Goal: Transaction & Acquisition: Purchase product/service

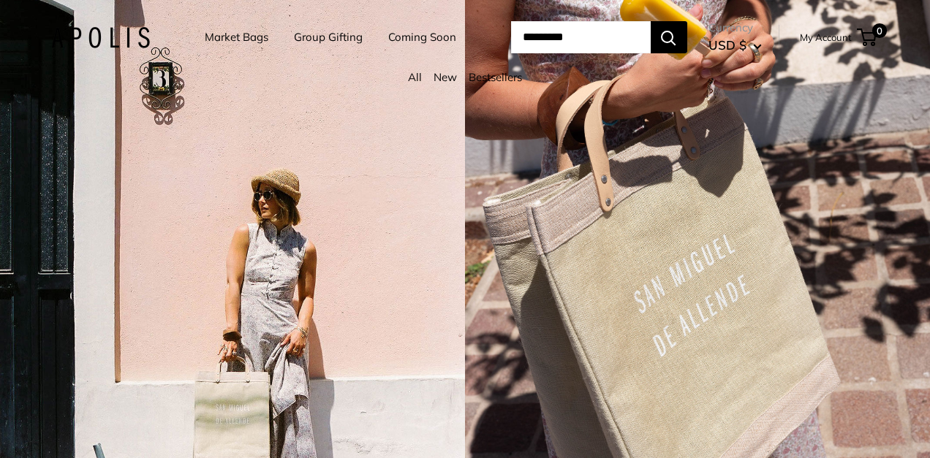
click at [222, 36] on link "Market Bags" at bounding box center [237, 37] width 64 height 20
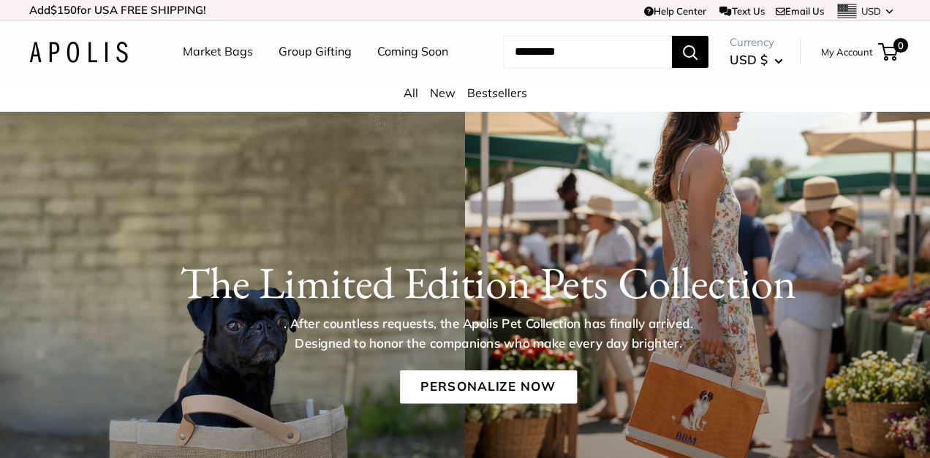
click at [213, 50] on link "Market Bags" at bounding box center [218, 52] width 70 height 22
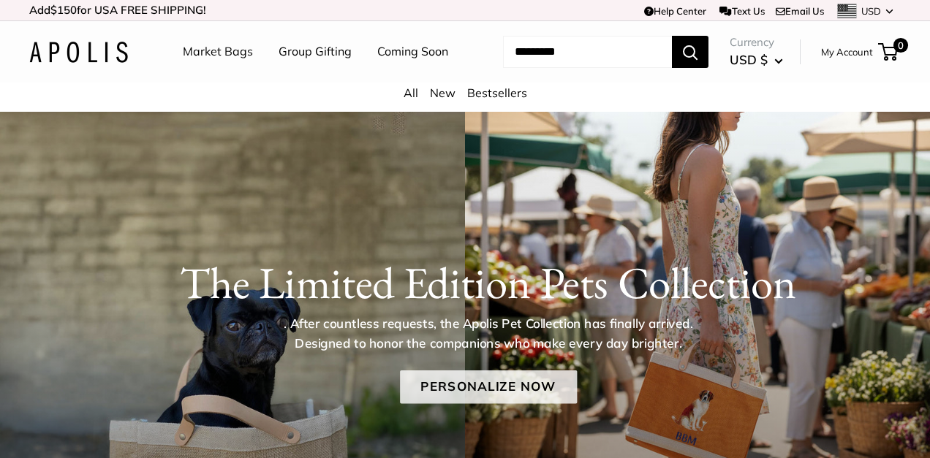
click at [473, 380] on link "Personalize Now" at bounding box center [488, 388] width 177 height 34
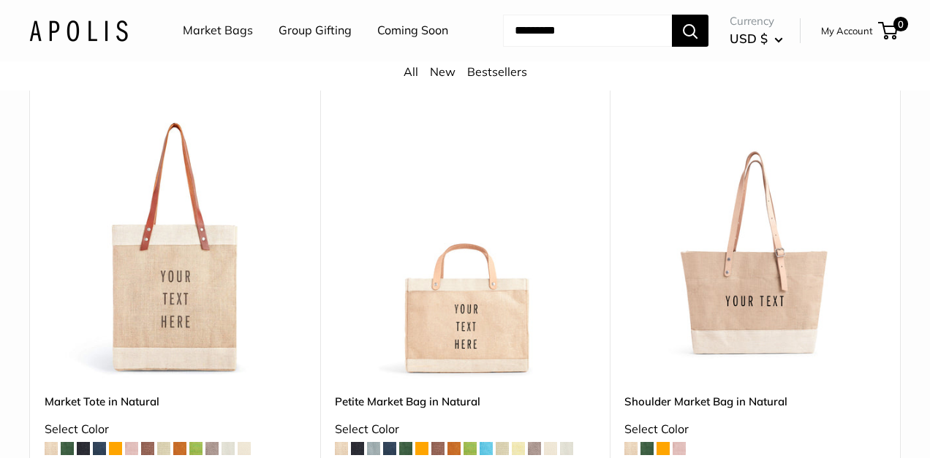
scroll to position [3015, 0]
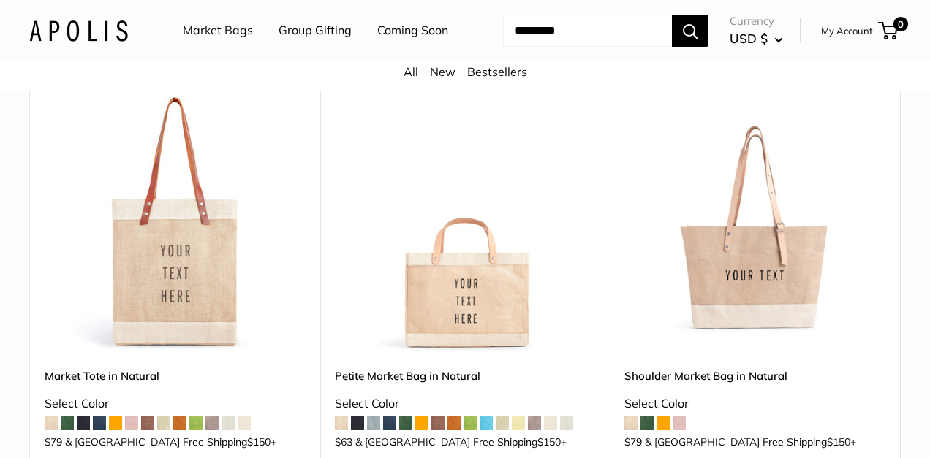
click at [0, 0] on img at bounding box center [0, 0] width 0 height 0
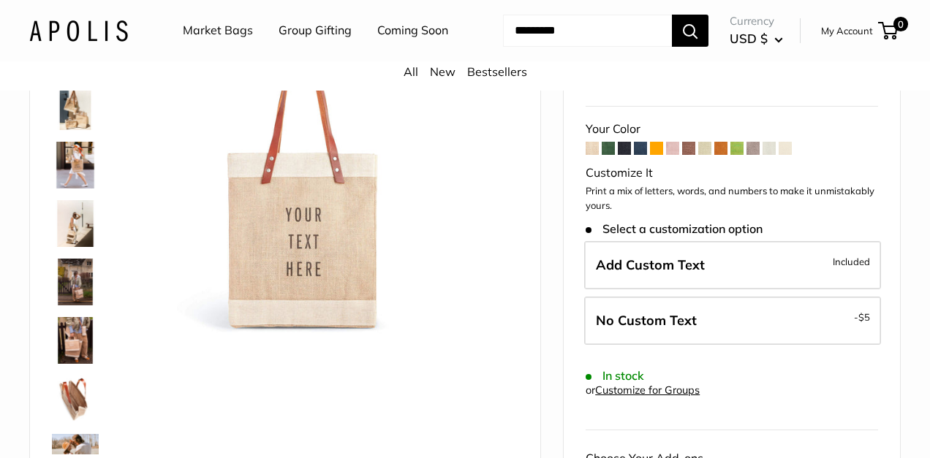
scroll to position [134, 0]
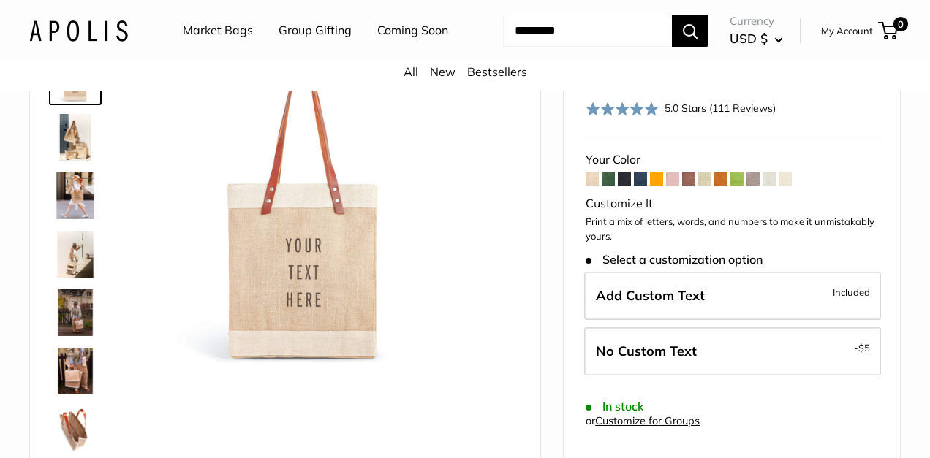
click at [66, 140] on img at bounding box center [75, 137] width 47 height 47
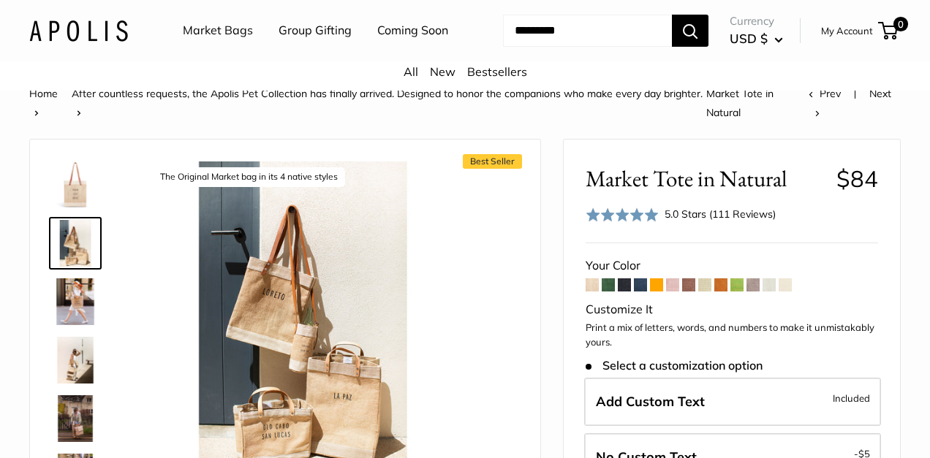
scroll to position [35, 0]
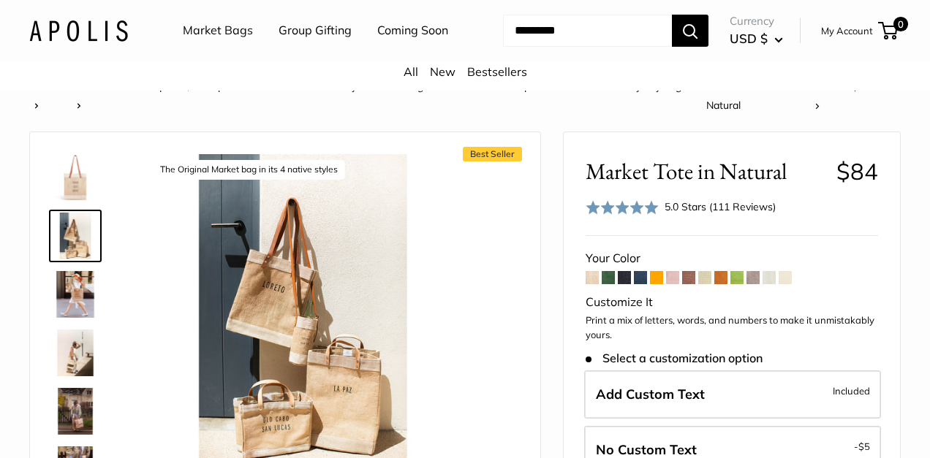
click at [74, 184] on img at bounding box center [75, 177] width 47 height 47
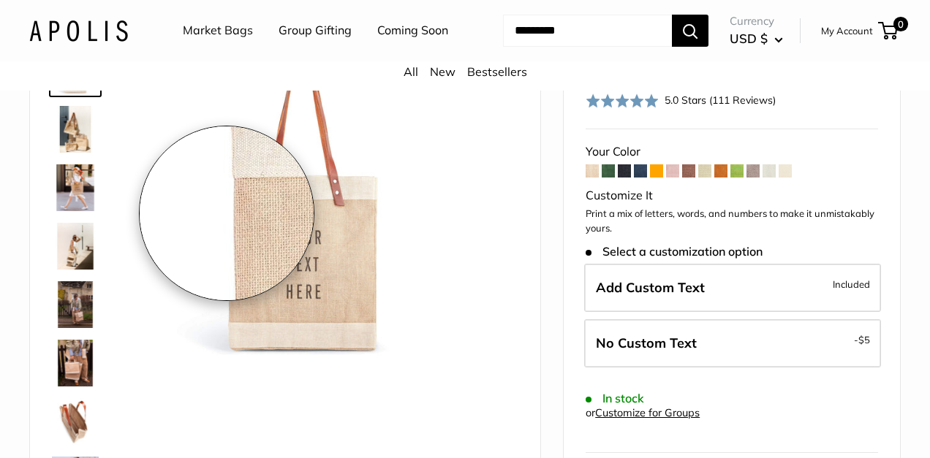
scroll to position [144, 0]
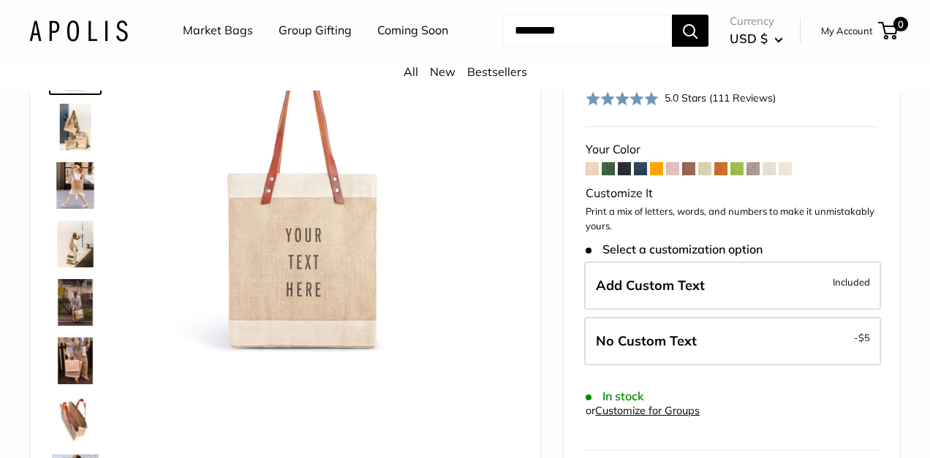
click at [705, 170] on span at bounding box center [704, 168] width 13 height 13
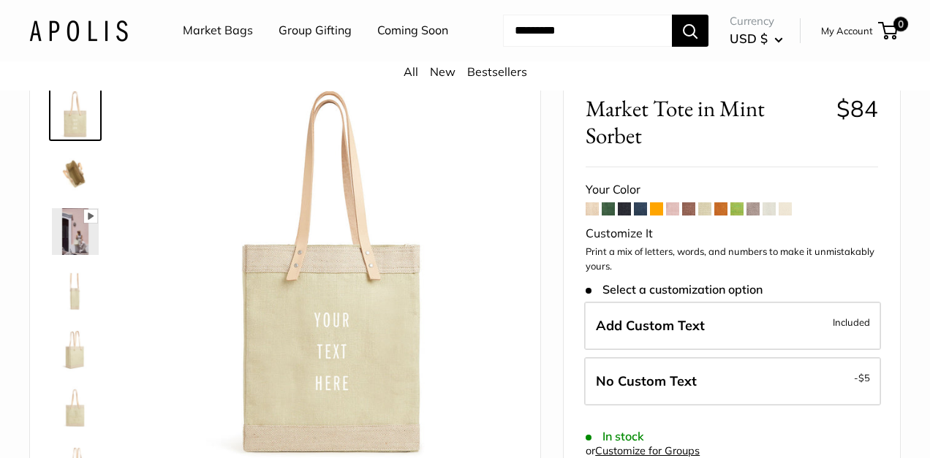
scroll to position [102, 0]
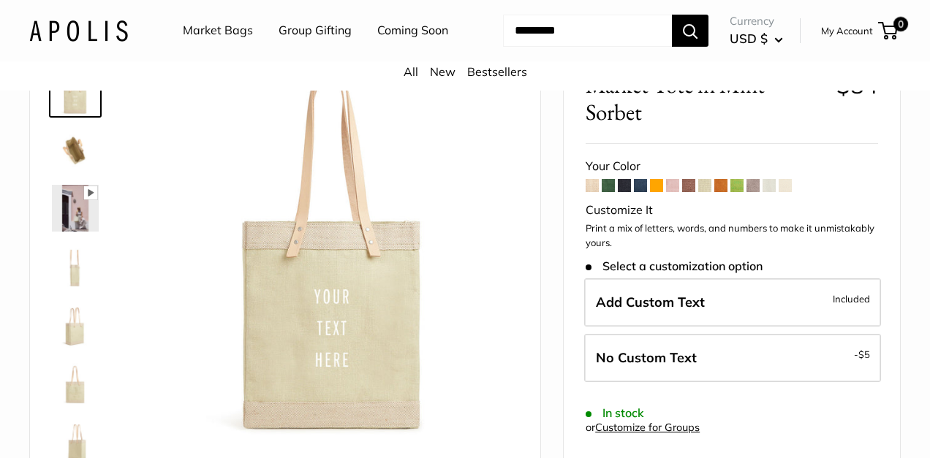
click at [692, 186] on span at bounding box center [688, 185] width 13 height 13
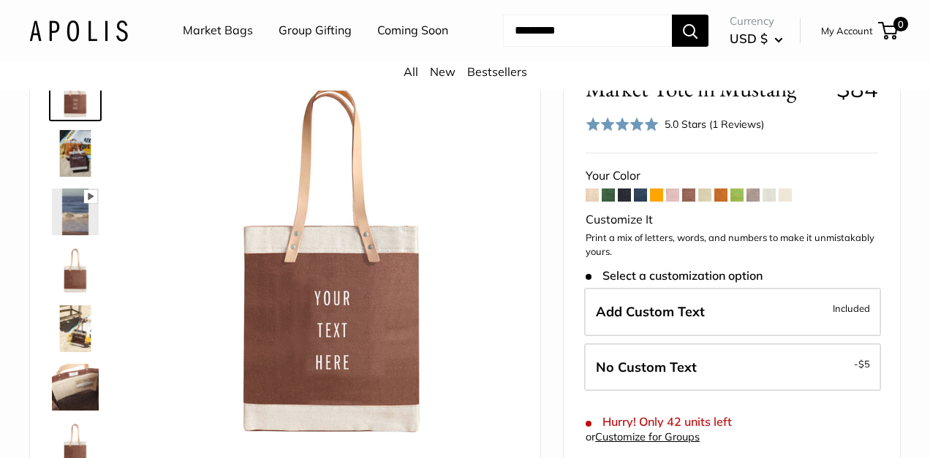
scroll to position [101, 0]
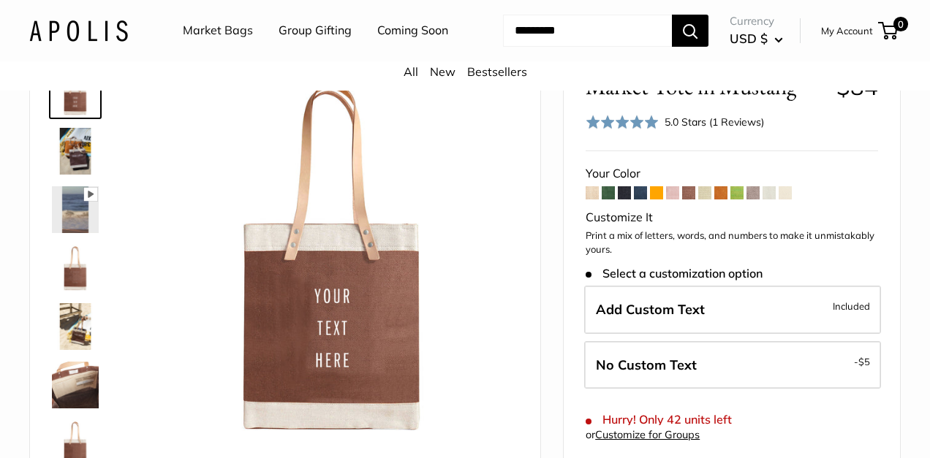
click at [592, 196] on span at bounding box center [592, 192] width 13 height 13
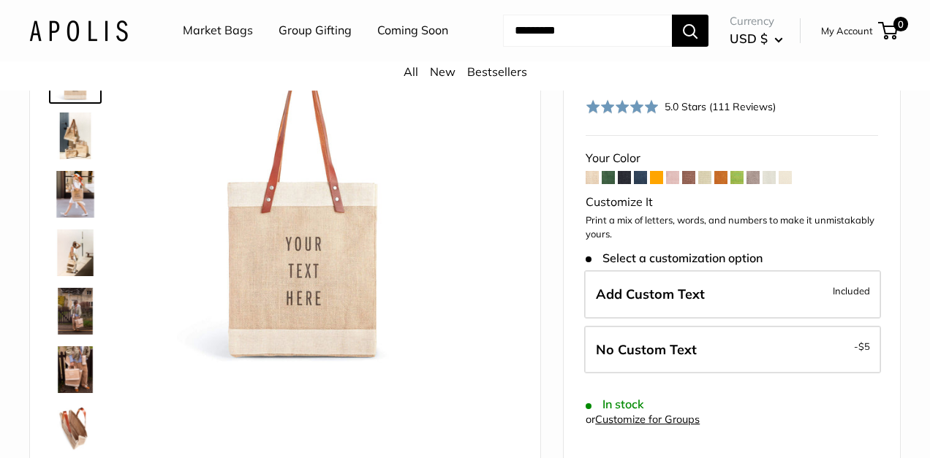
scroll to position [145, 0]
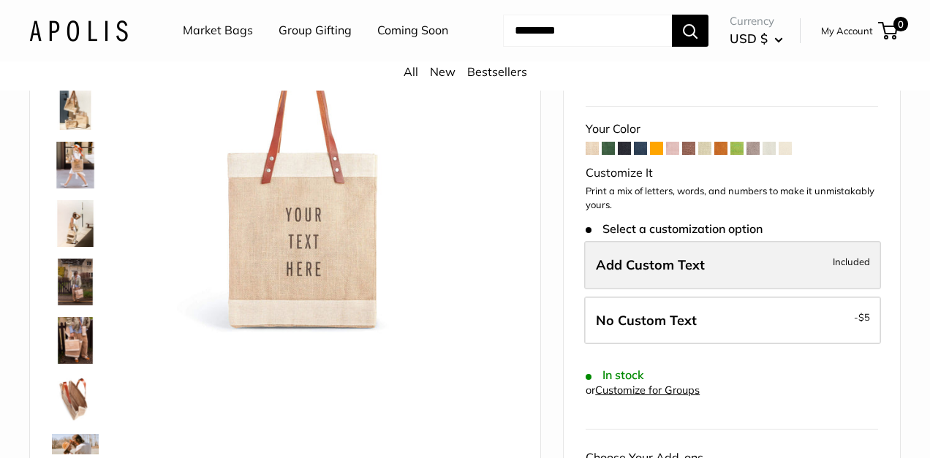
click at [654, 265] on span "Add Custom Text" at bounding box center [650, 265] width 109 height 17
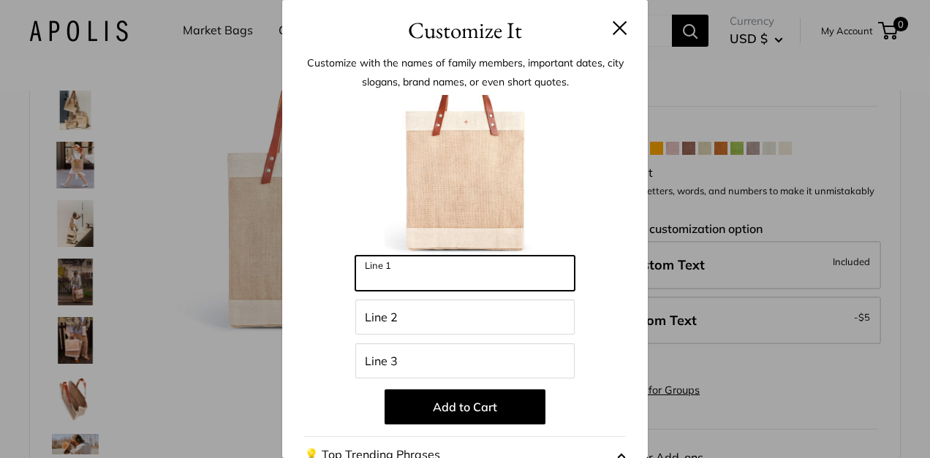
click at [434, 272] on input "Line 1" at bounding box center [464, 273] width 219 height 35
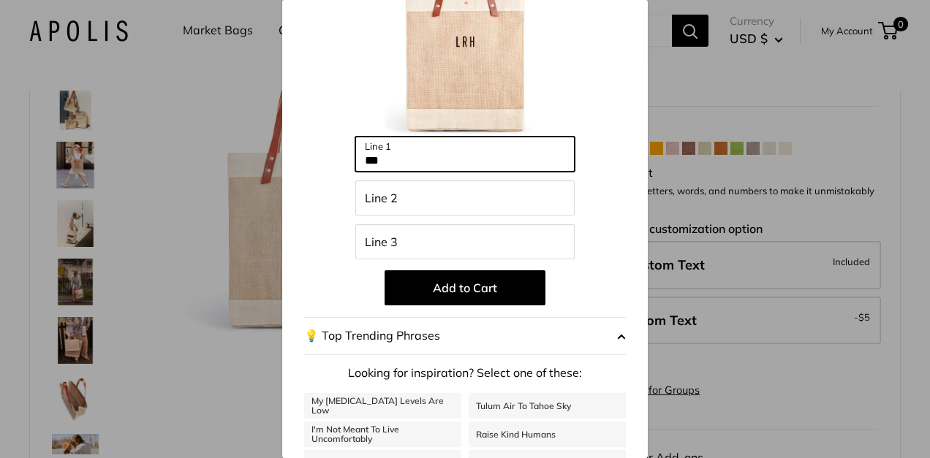
scroll to position [117, 0]
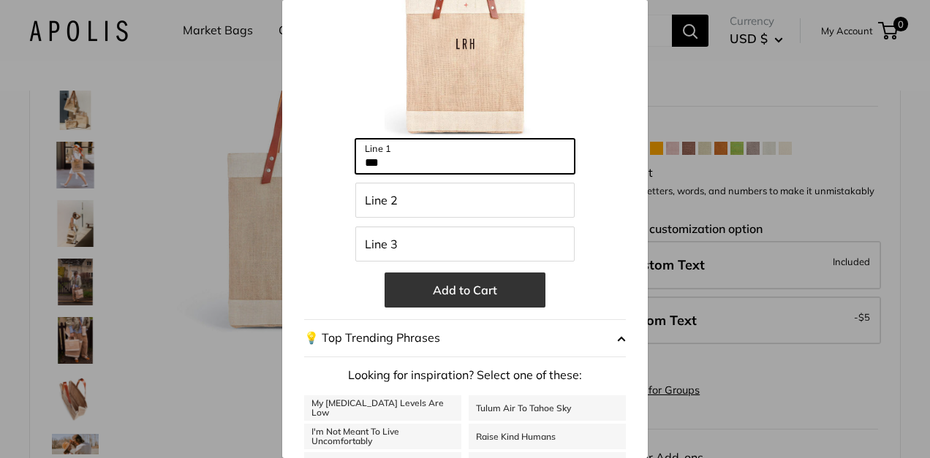
type input "***"
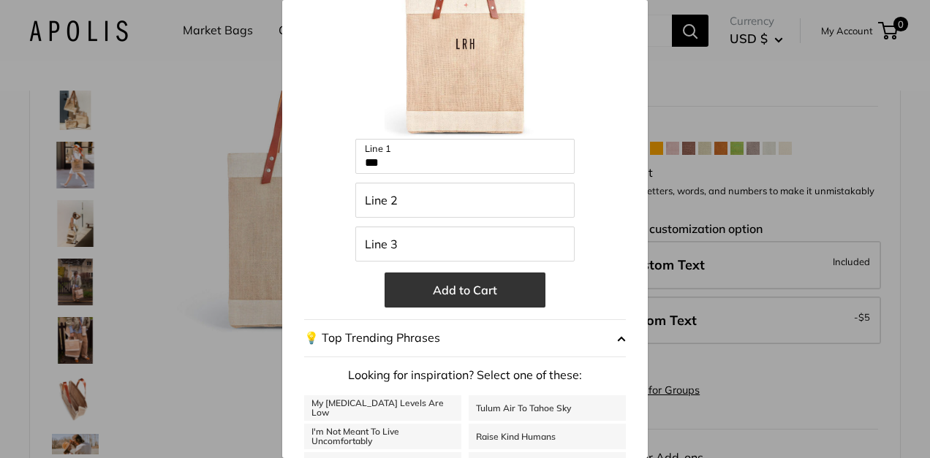
click at [485, 295] on button "Add to Cart" at bounding box center [465, 290] width 161 height 35
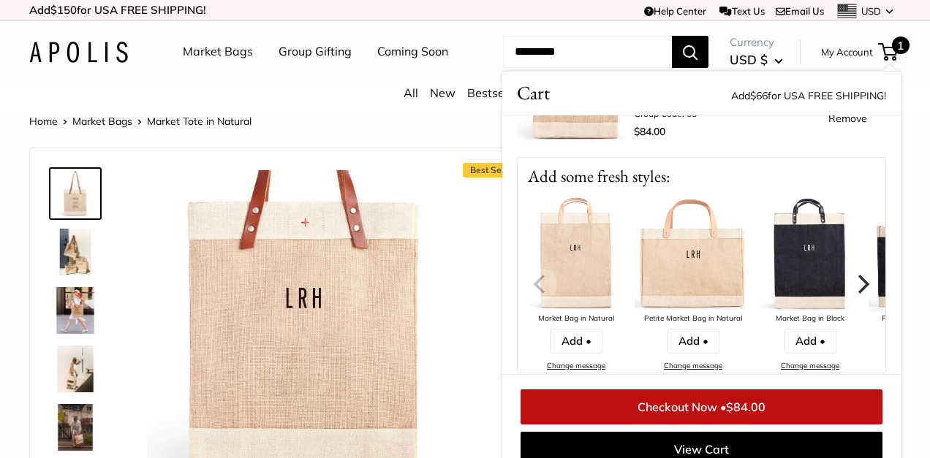
scroll to position [122, 0]
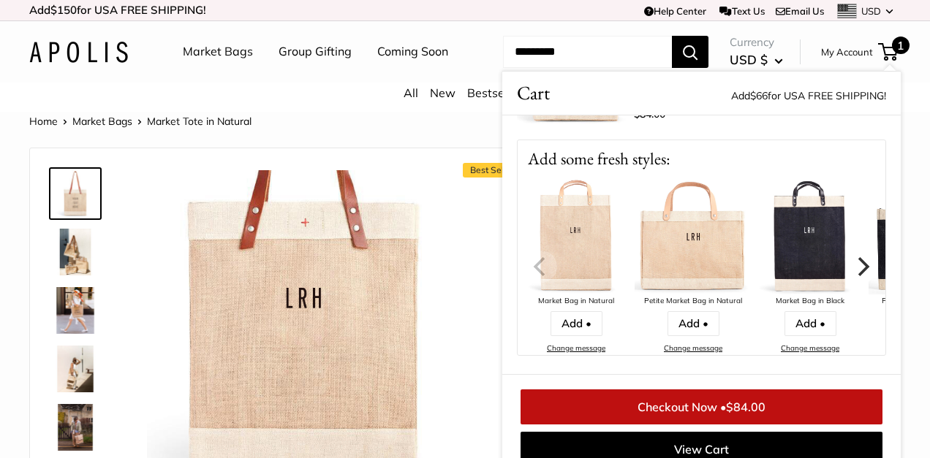
click at [865, 262] on icon "Next" at bounding box center [864, 266] width 12 height 19
click at [862, 262] on icon "Next" at bounding box center [864, 266] width 12 height 19
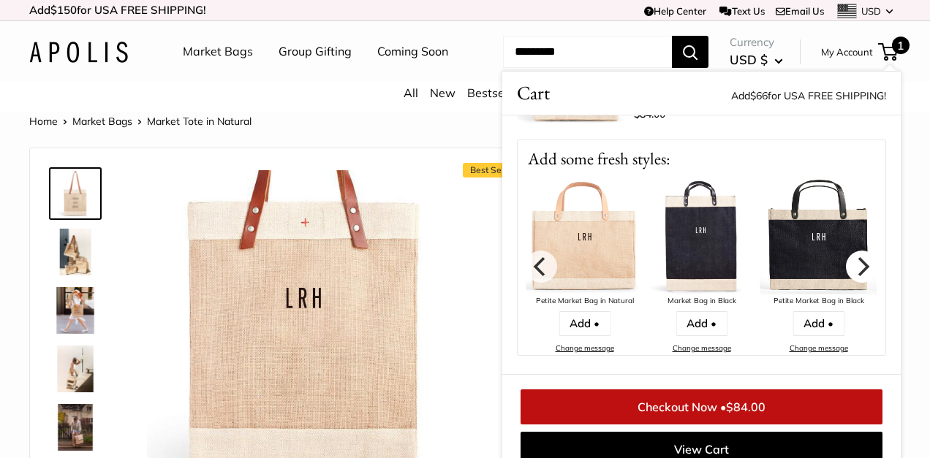
click at [859, 263] on icon "Next" at bounding box center [861, 266] width 19 height 19
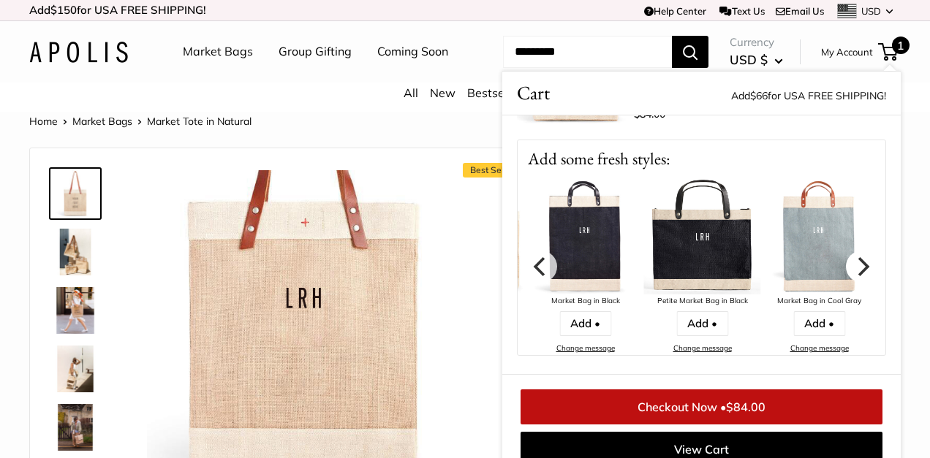
click at [859, 263] on icon "Next" at bounding box center [861, 266] width 19 height 19
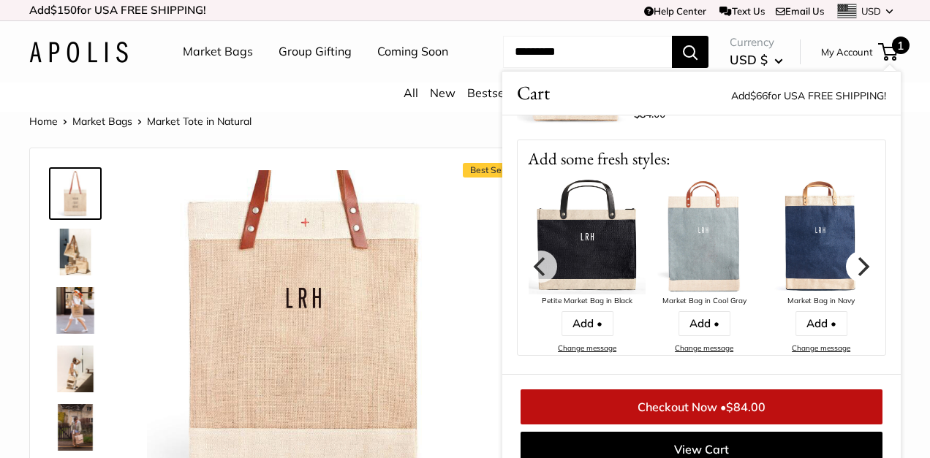
click at [859, 263] on icon "Next" at bounding box center [861, 266] width 19 height 19
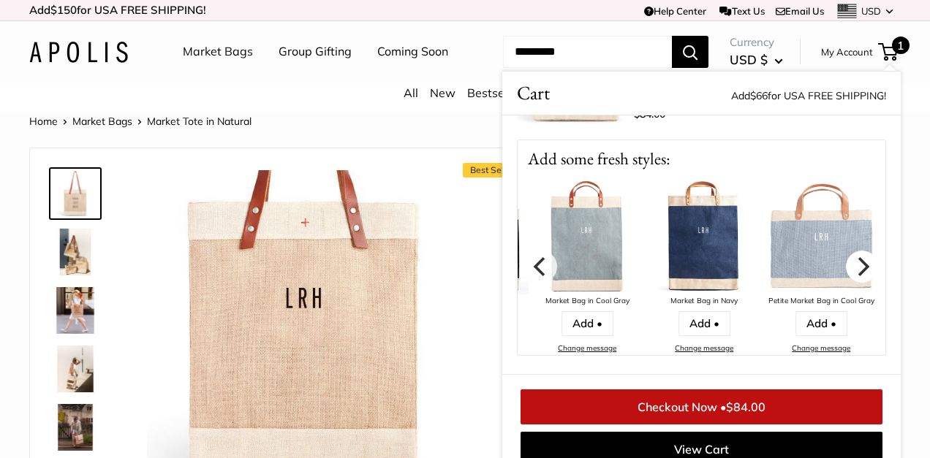
click at [859, 263] on icon "Next" at bounding box center [861, 266] width 19 height 19
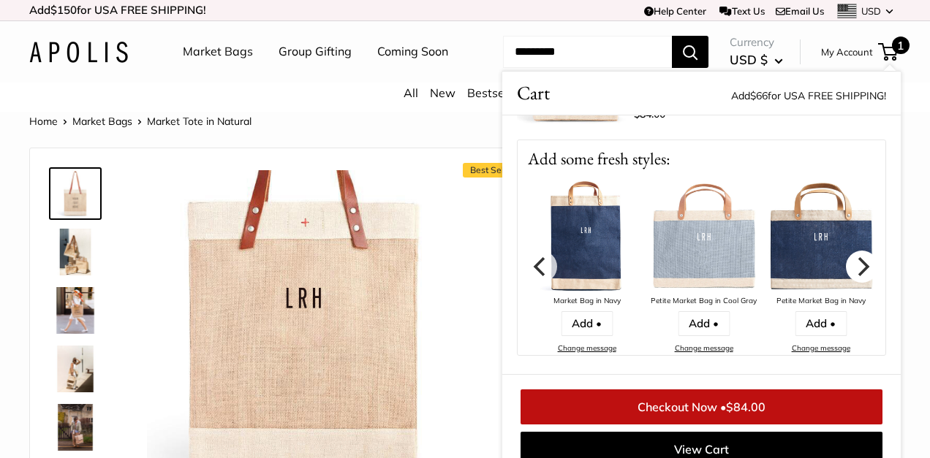
click at [859, 263] on icon "Next" at bounding box center [861, 266] width 19 height 19
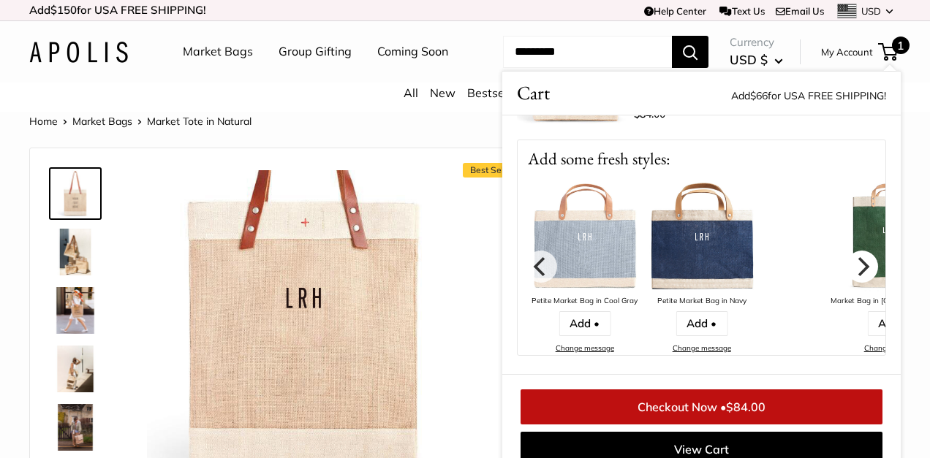
click at [859, 263] on icon "Next" at bounding box center [861, 266] width 19 height 19
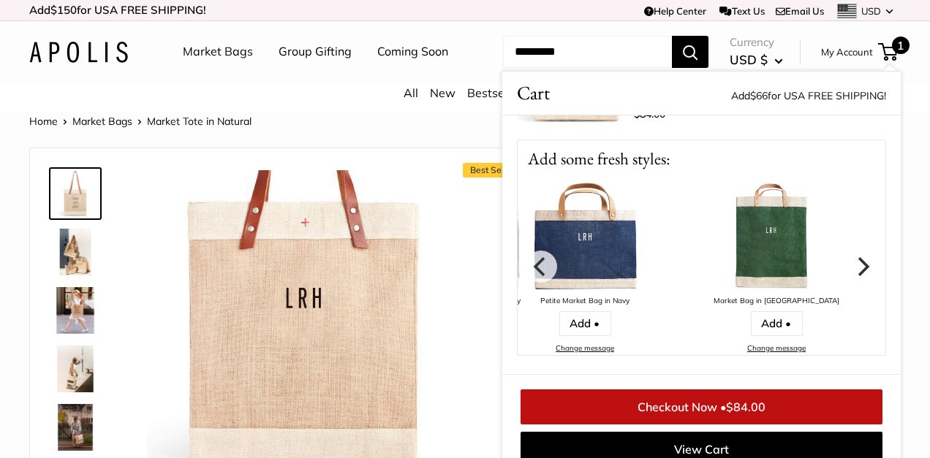
click at [859, 263] on icon "Next" at bounding box center [861, 266] width 19 height 19
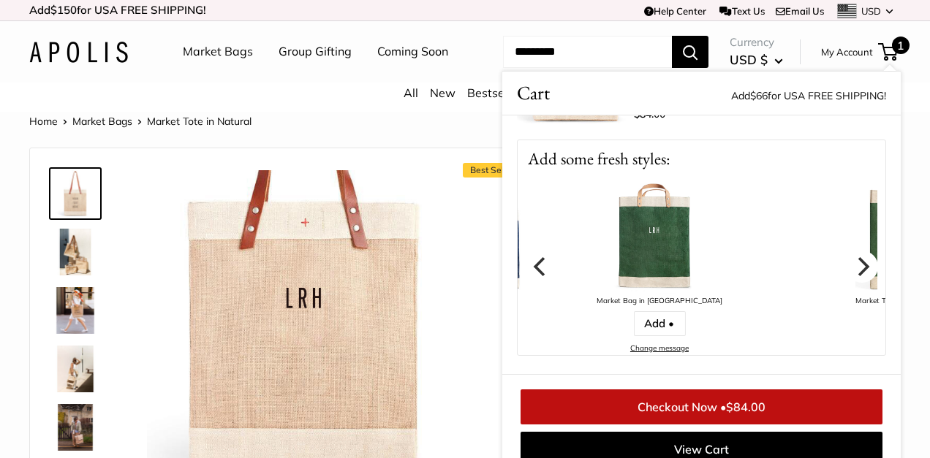
click at [859, 263] on icon "Next" at bounding box center [861, 266] width 19 height 19
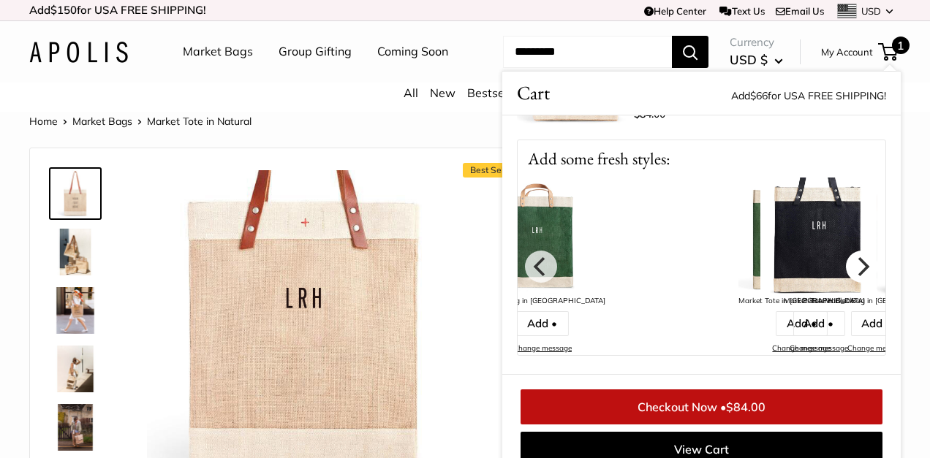
click at [858, 263] on icon "Next" at bounding box center [861, 266] width 19 height 19
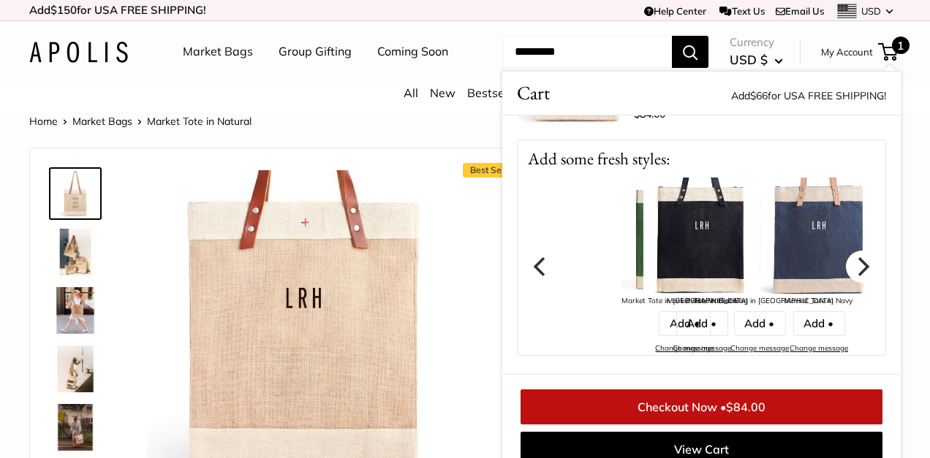
click at [857, 263] on icon "Next" at bounding box center [861, 266] width 19 height 19
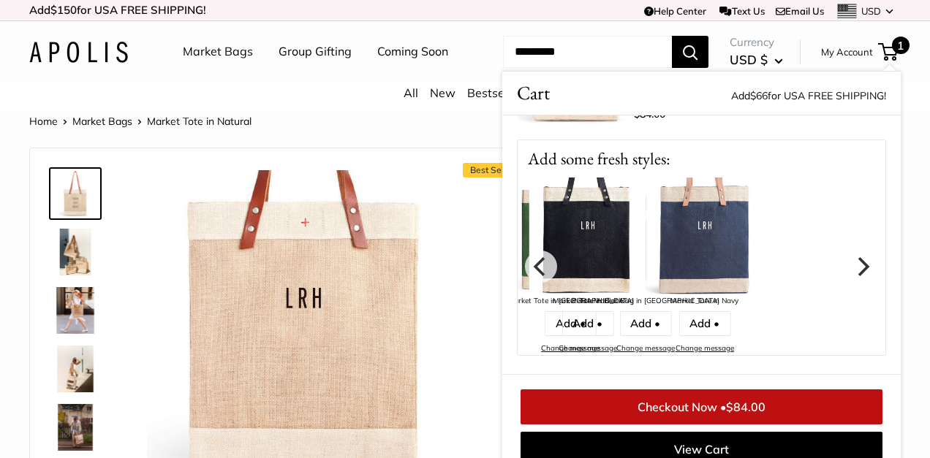
click at [857, 263] on icon "Next" at bounding box center [861, 266] width 19 height 19
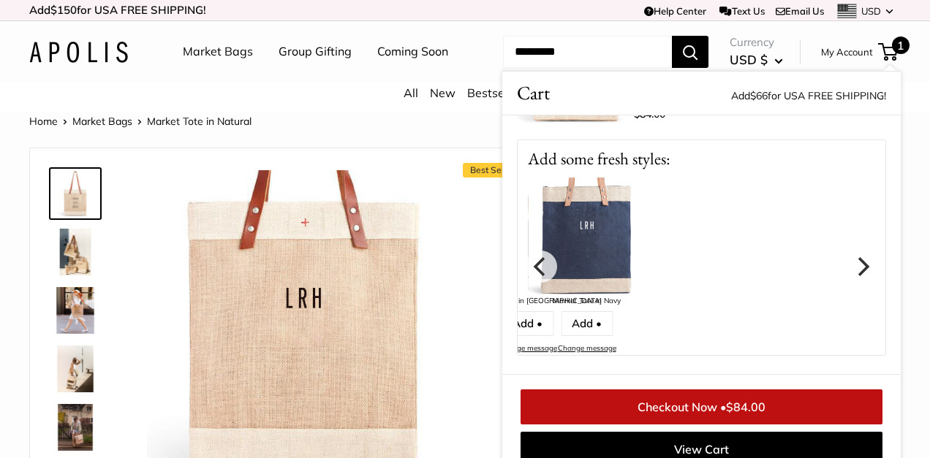
click at [857, 263] on icon "Next" at bounding box center [861, 266] width 19 height 19
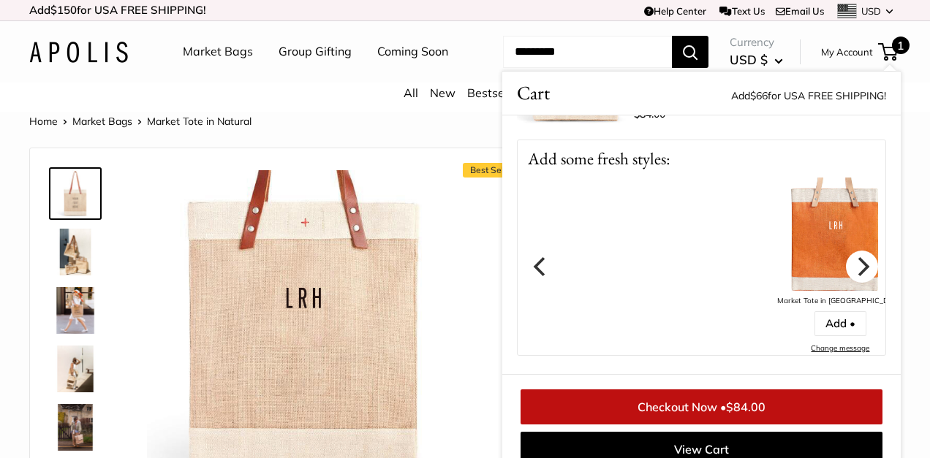
click at [857, 263] on icon "Next" at bounding box center [861, 266] width 19 height 19
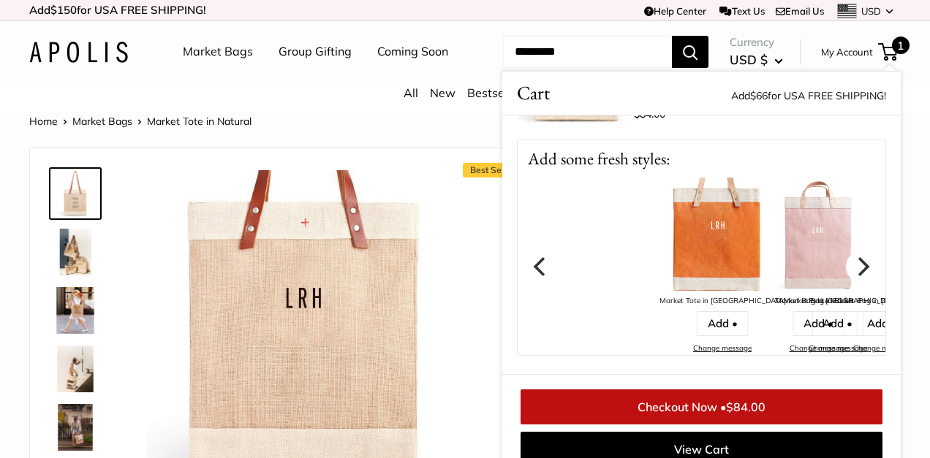
click at [857, 263] on icon "Next" at bounding box center [861, 266] width 19 height 19
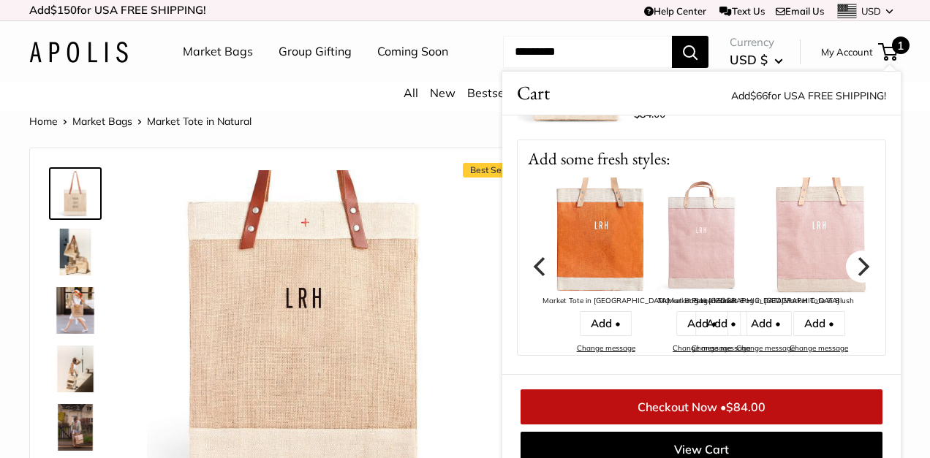
click at [857, 263] on icon "Next" at bounding box center [861, 266] width 19 height 19
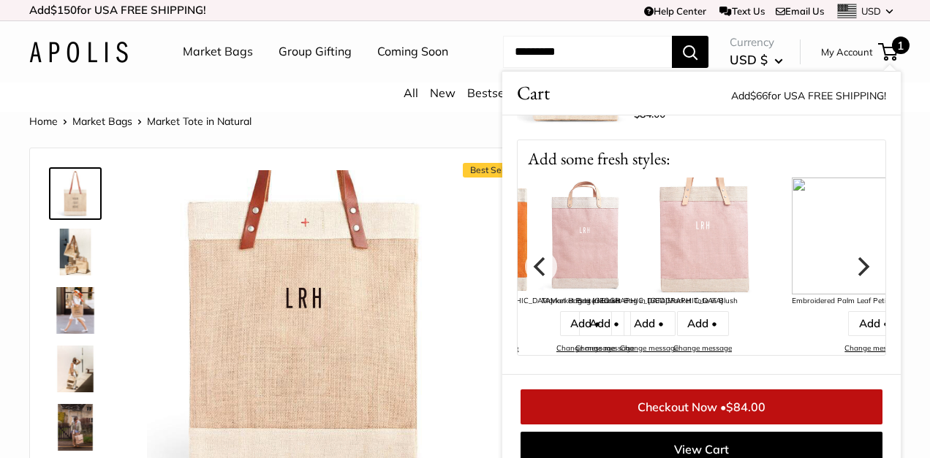
click at [857, 263] on icon "Next" at bounding box center [861, 266] width 19 height 19
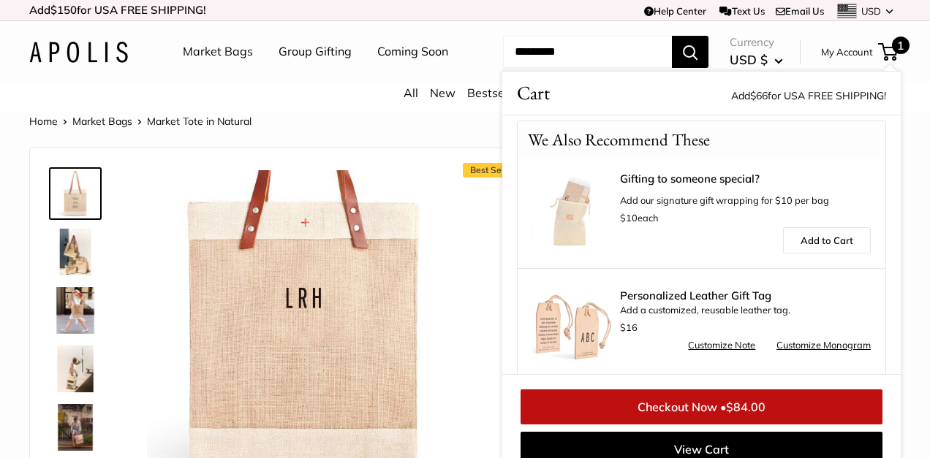
scroll to position [559, 0]
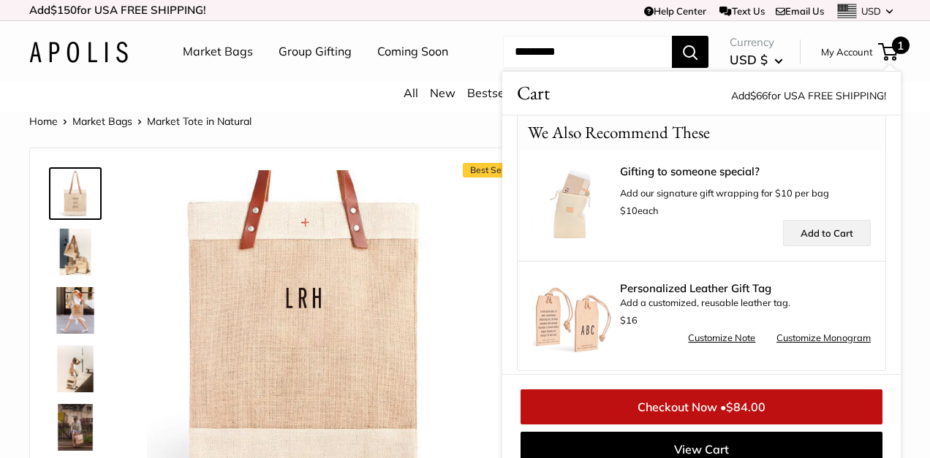
click at [823, 221] on link "Add to Cart" at bounding box center [827, 233] width 88 height 26
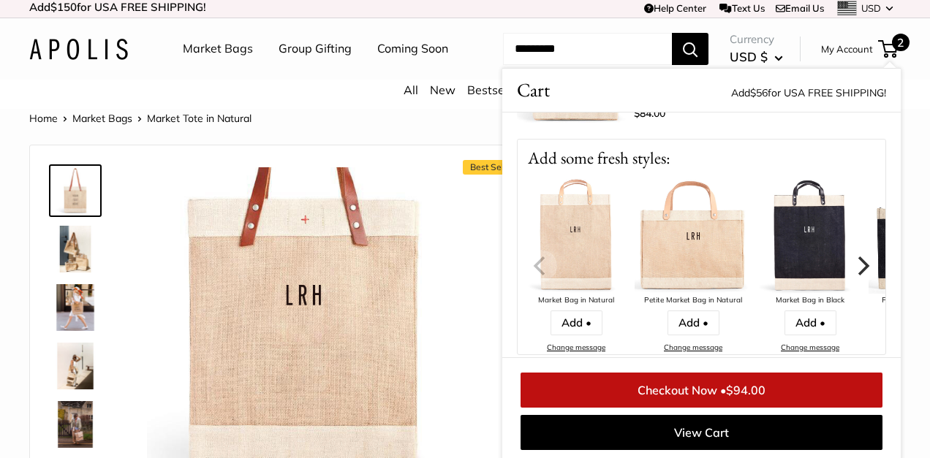
scroll to position [281, 0]
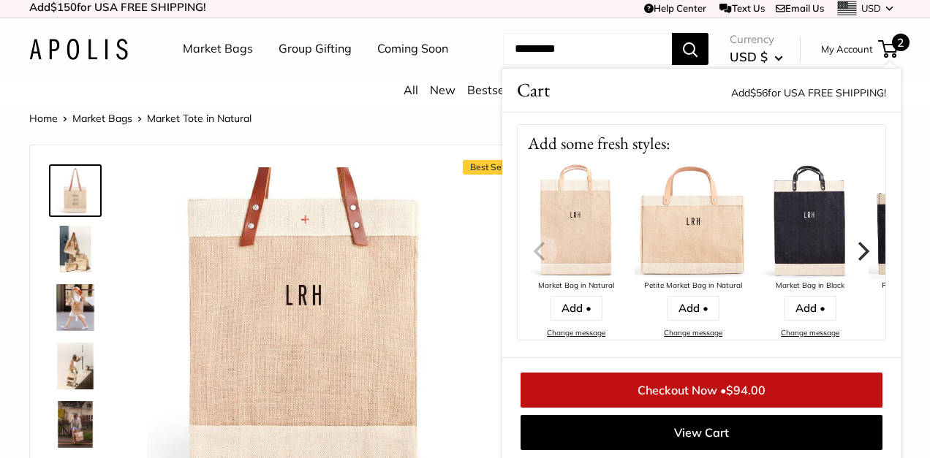
click at [863, 255] on icon "Next" at bounding box center [864, 251] width 12 height 19
click at [863, 247] on icon "Next" at bounding box center [864, 251] width 12 height 19
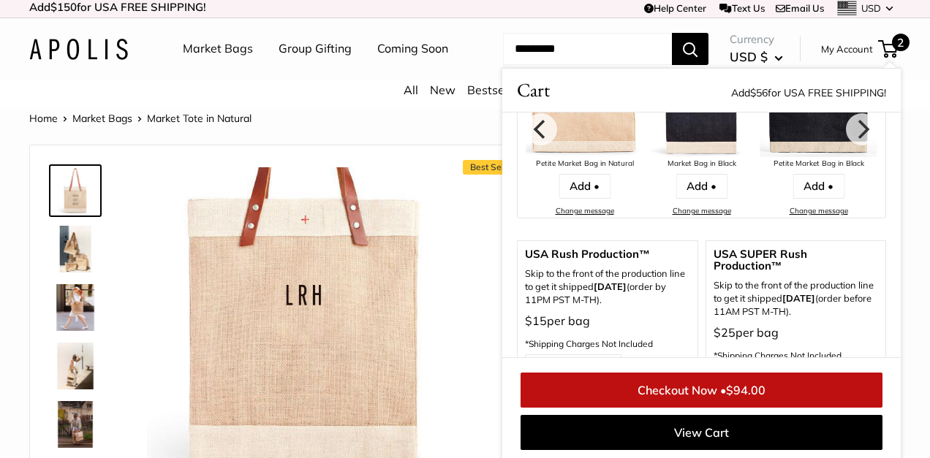
scroll to position [412, 0]
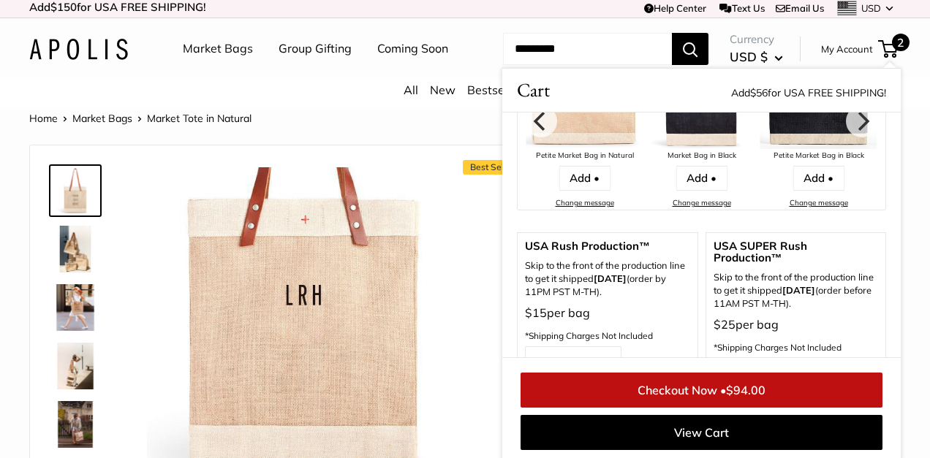
click at [706, 394] on link "Checkout Now • $94.00" at bounding box center [702, 390] width 362 height 35
